Goal: Entertainment & Leisure: Consume media (video, audio)

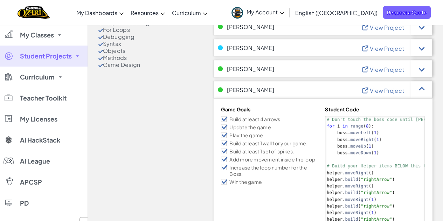
click at [379, 91] on span "View Project" at bounding box center [387, 90] width 34 height 7
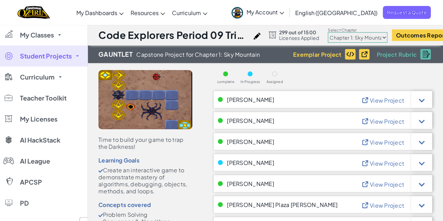
click at [377, 97] on span "View Project" at bounding box center [387, 100] width 34 height 7
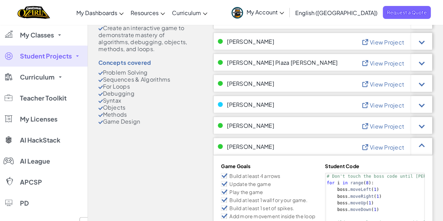
scroll to position [144, 0]
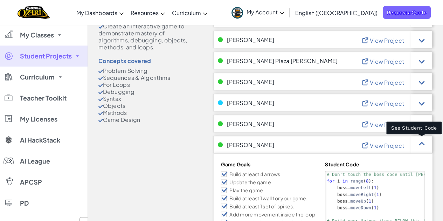
click at [422, 145] on div at bounding box center [422, 145] width 6 height 6
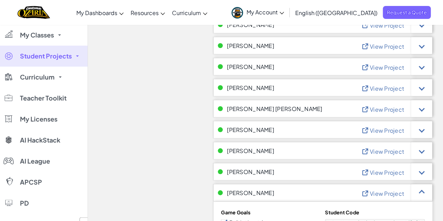
scroll to position [335, 0]
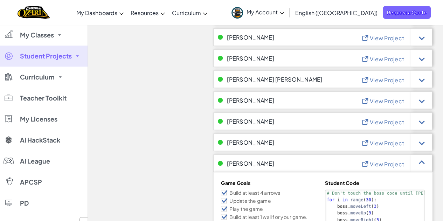
click at [384, 123] on span "View Project" at bounding box center [387, 121] width 34 height 7
click at [422, 124] on div at bounding box center [421, 120] width 21 height 17
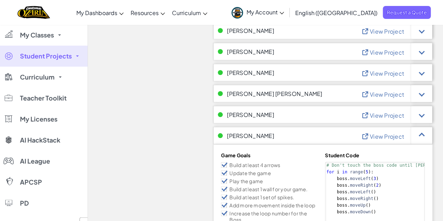
scroll to position [321, 0]
click at [387, 139] on div "View Project" at bounding box center [396, 135] width 71 height 17
click at [383, 138] on span "View Project" at bounding box center [387, 136] width 34 height 7
click at [421, 135] on div at bounding box center [422, 136] width 6 height 6
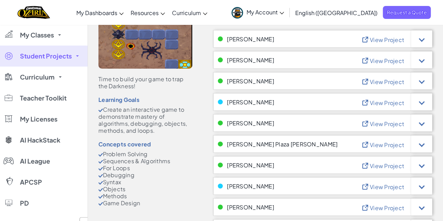
scroll to position [42, 0]
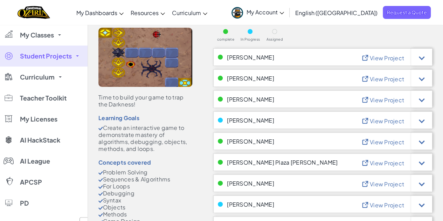
click at [391, 100] on span "View Project" at bounding box center [387, 99] width 34 height 7
click at [421, 99] on div at bounding box center [422, 99] width 6 height 6
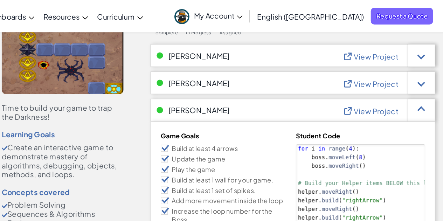
scroll to position [0, 0]
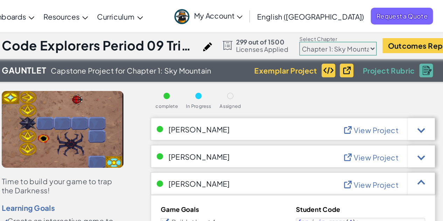
click at [380, 139] on span "View Project" at bounding box center [387, 142] width 34 height 7
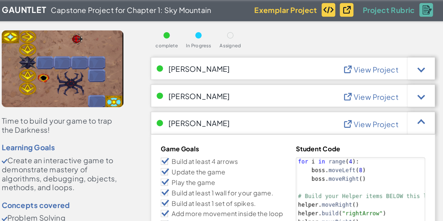
click at [419, 146] on div at bounding box center [421, 141] width 21 height 17
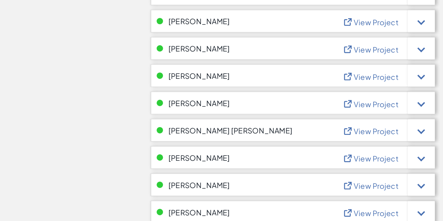
scroll to position [265, 0]
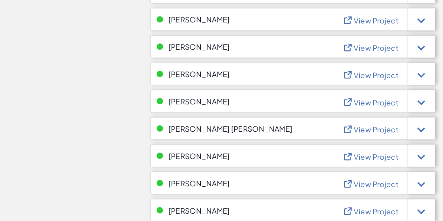
click at [390, 172] on span "View Project" at bounding box center [387, 171] width 34 height 7
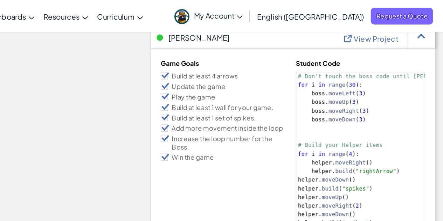
scroll to position [469, 0]
click at [424, 33] on div at bounding box center [421, 29] width 21 height 17
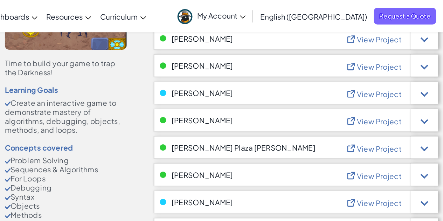
scroll to position [87, 0]
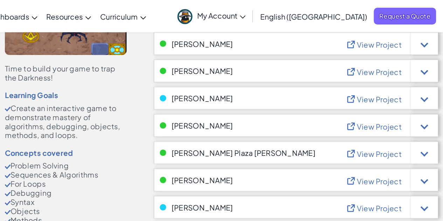
click at [386, 77] on span "View Project" at bounding box center [387, 76] width 34 height 7
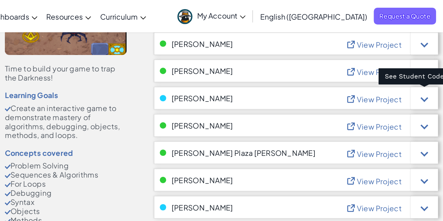
click at [423, 74] on div at bounding box center [422, 76] width 6 height 6
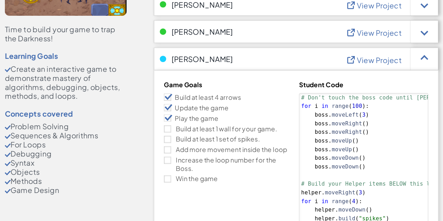
scroll to position [68, 0]
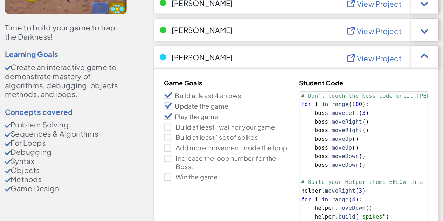
click at [389, 95] on span "View Project" at bounding box center [387, 95] width 34 height 7
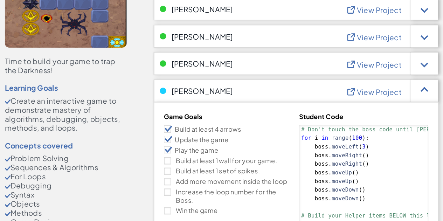
scroll to position [46, 0]
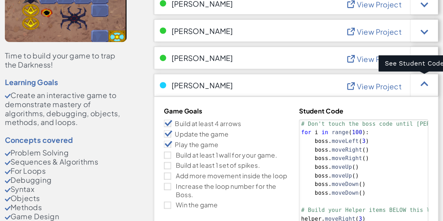
click at [422, 116] on div at bounding box center [422, 116] width 6 height 6
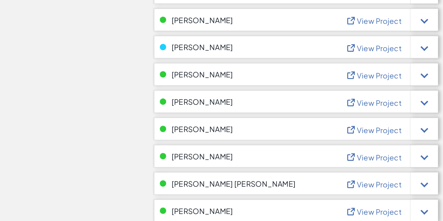
scroll to position [226, 0]
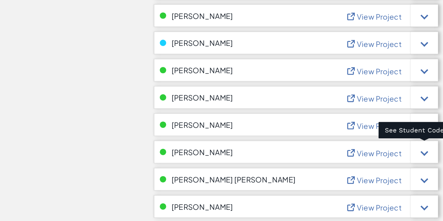
click at [421, 173] on div at bounding box center [421, 167] width 21 height 17
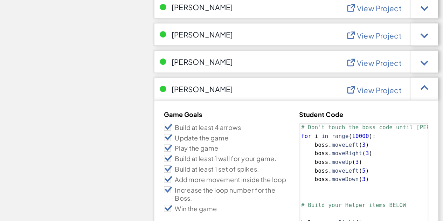
scroll to position [280, 0]
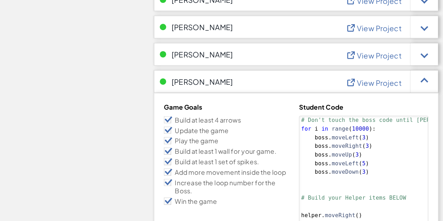
click at [386, 116] on span "View Project" at bounding box center [387, 114] width 34 height 7
click at [388, 113] on span "View Project" at bounding box center [387, 114] width 34 height 7
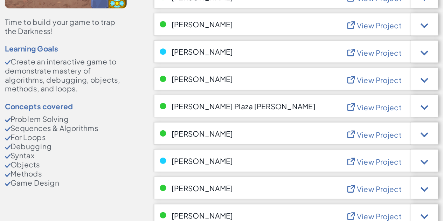
scroll to position [73, 0]
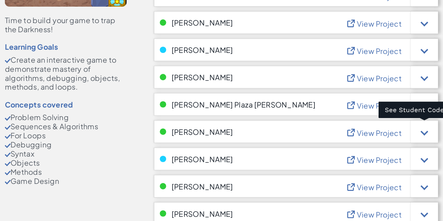
click at [421, 154] on div at bounding box center [421, 151] width 21 height 17
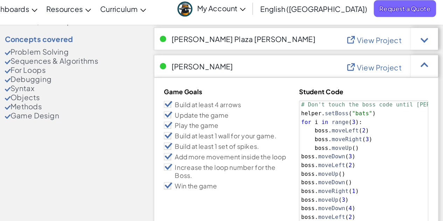
scroll to position [163, 0]
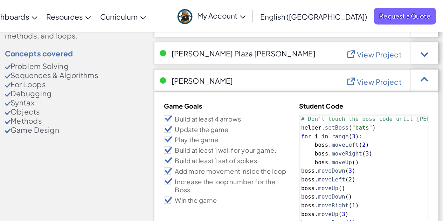
click at [379, 61] on span "View Project" at bounding box center [387, 62] width 34 height 7
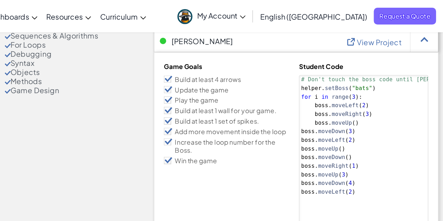
scroll to position [174, 0]
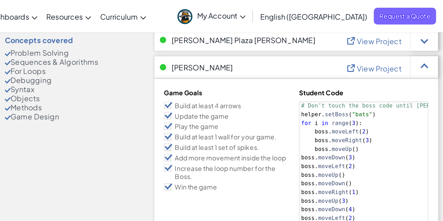
click at [381, 49] on span "View Project" at bounding box center [387, 52] width 34 height 7
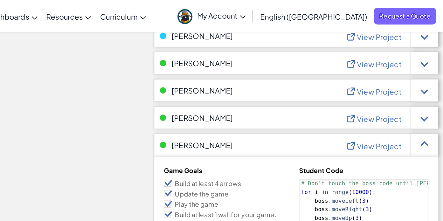
scroll to position [892, 0]
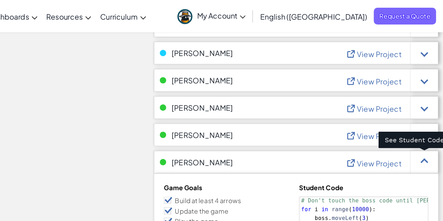
click at [419, 124] on div at bounding box center [422, 125] width 6 height 6
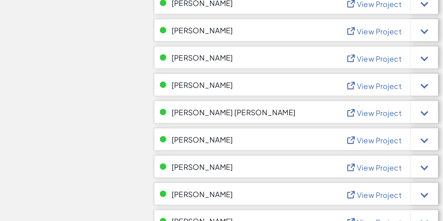
scroll to position [906, 0]
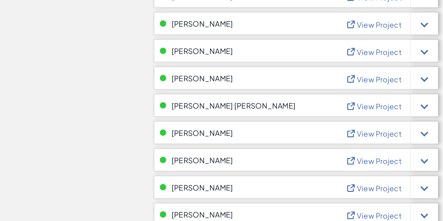
click at [421, 130] on div at bounding box center [422, 132] width 6 height 6
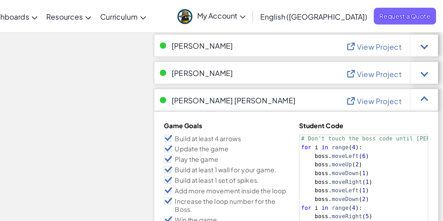
scroll to position [942, 0]
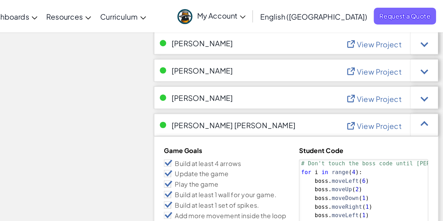
click at [380, 98] on span "View Project" at bounding box center [387, 96] width 34 height 7
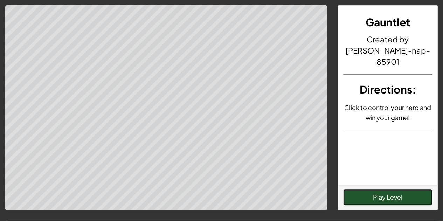
click at [414, 201] on button "Play Level" at bounding box center [387, 197] width 89 height 16
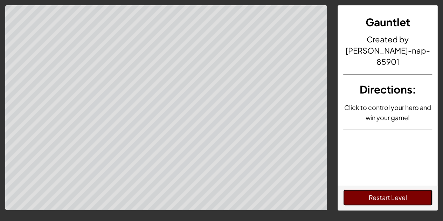
click at [385, 199] on button "Restart Level" at bounding box center [387, 197] width 89 height 16
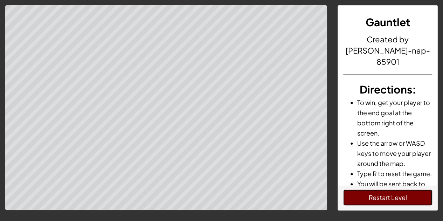
click at [367, 191] on button "Restart Level" at bounding box center [387, 197] width 89 height 16
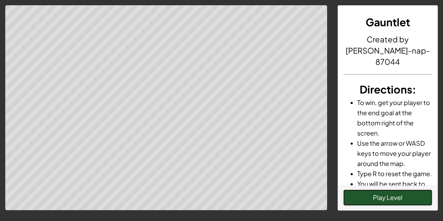
click at [363, 197] on button "Play Level" at bounding box center [387, 197] width 89 height 16
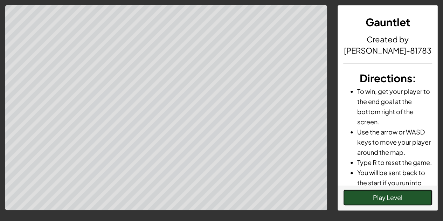
click at [372, 196] on button "Play Level" at bounding box center [387, 197] width 89 height 16
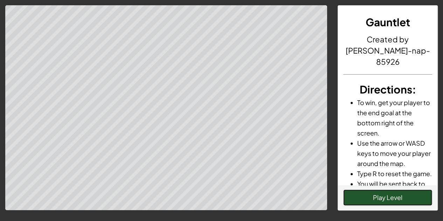
click at [363, 201] on button "Play Level" at bounding box center [387, 197] width 89 height 16
click at [392, 198] on button "Play Level" at bounding box center [387, 197] width 89 height 16
click at [371, 198] on button "Play Level" at bounding box center [387, 197] width 89 height 16
click at [379, 196] on button "Play Level" at bounding box center [387, 197] width 89 height 16
click at [382, 200] on button "Play Level" at bounding box center [387, 197] width 89 height 16
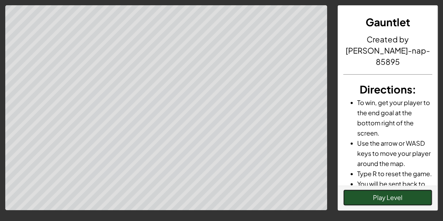
click at [364, 195] on button "Play Level" at bounding box center [387, 197] width 89 height 16
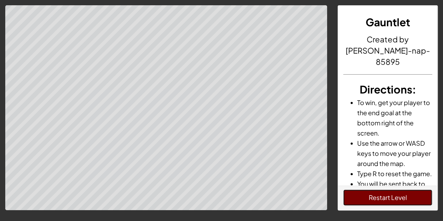
click at [361, 194] on button "Restart Level" at bounding box center [387, 197] width 89 height 16
click at [390, 202] on button "Restart Level" at bounding box center [387, 197] width 89 height 16
click at [375, 196] on button "Restart Level" at bounding box center [387, 197] width 89 height 16
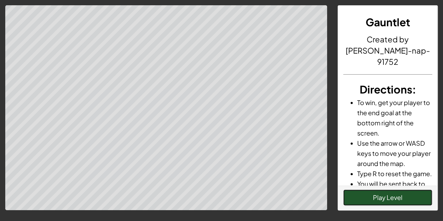
click at [381, 193] on button "Play Level" at bounding box center [387, 197] width 89 height 16
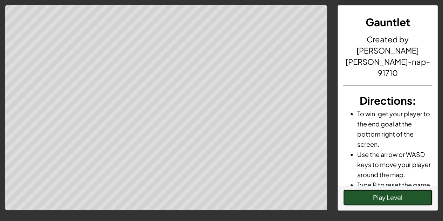
click at [372, 197] on button "Play Level" at bounding box center [387, 197] width 89 height 16
